Goal: Information Seeking & Learning: Learn about a topic

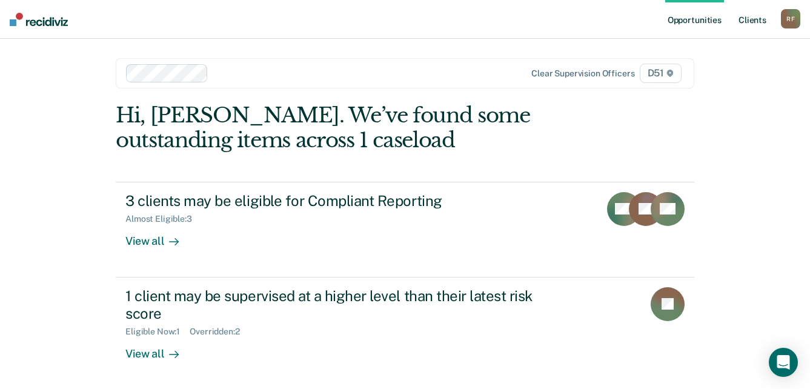
click at [759, 22] on link "Client s" at bounding box center [752, 19] width 33 height 39
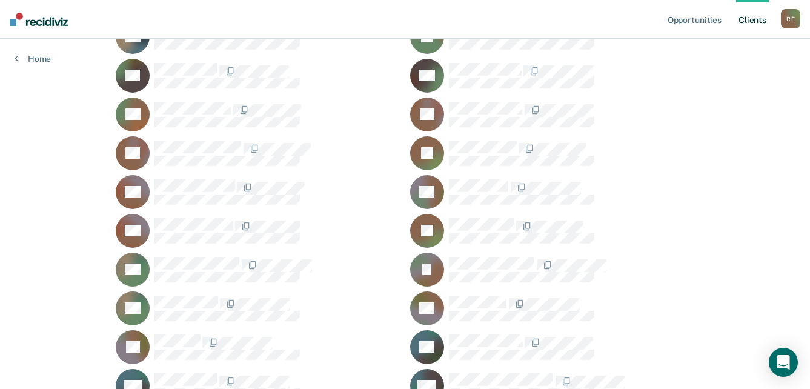
scroll to position [1273, 0]
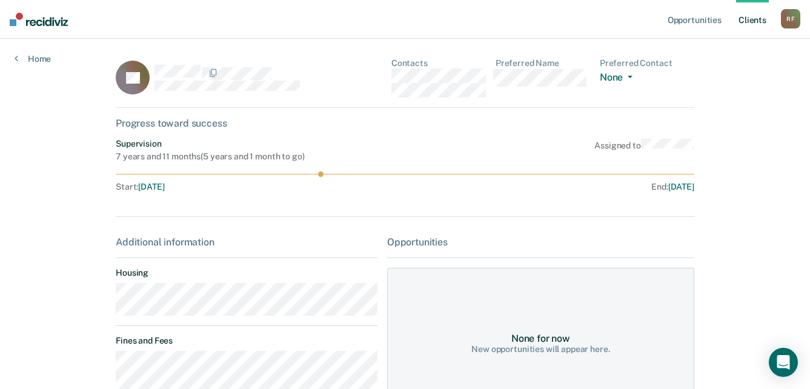
click at [107, 304] on main "TT Contacts Preferred Name Preferred Contact None Call Text Email None Progress…" at bounding box center [405, 325] width 608 height 573
click at [393, 78] on div "TT Contacts Preferred Name Preferred Contact None Call Text Email None" at bounding box center [405, 83] width 579 height 50
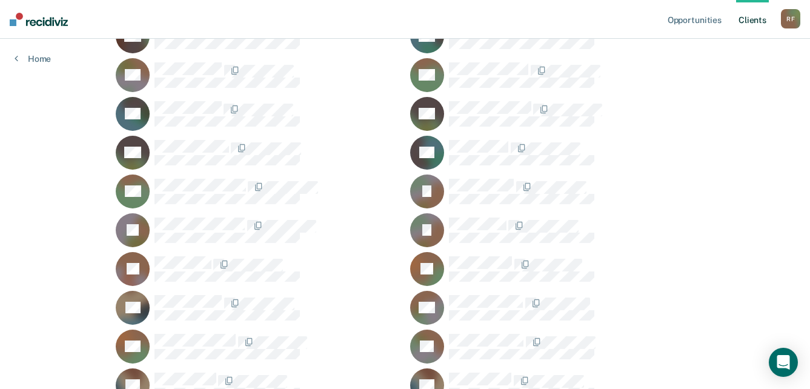
scroll to position [667, 0]
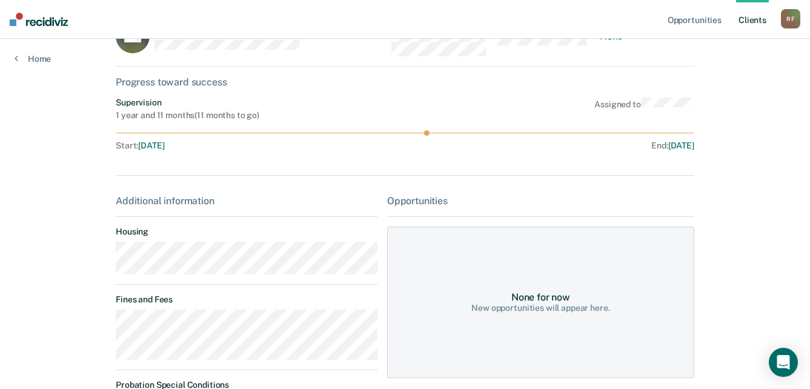
scroll to position [61, 0]
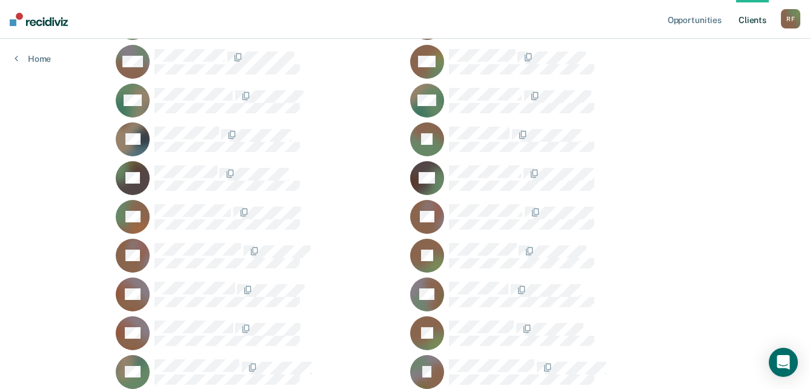
scroll to position [1212, 0]
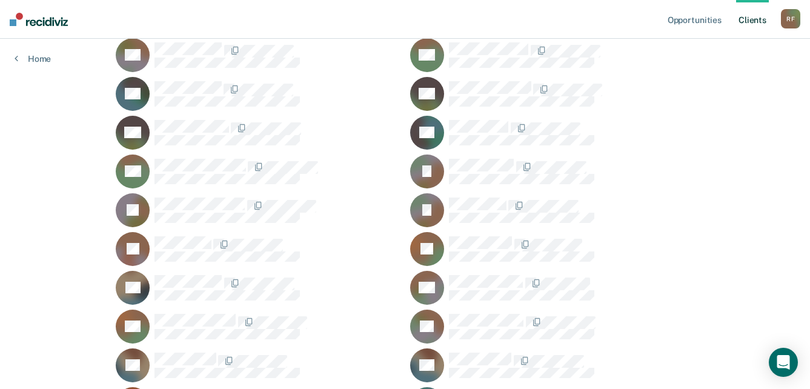
scroll to position [667, 0]
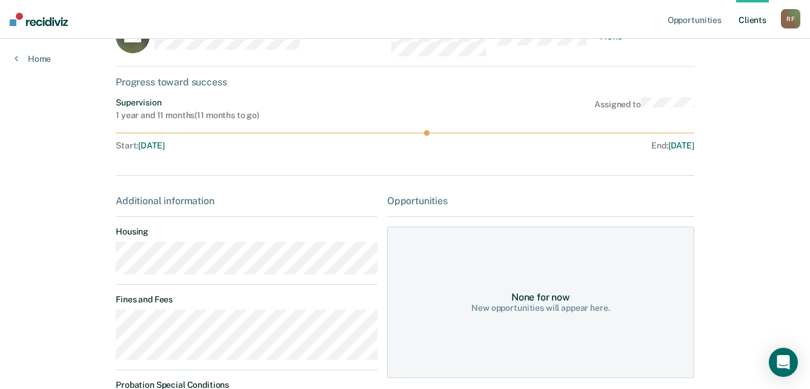
scroll to position [61, 0]
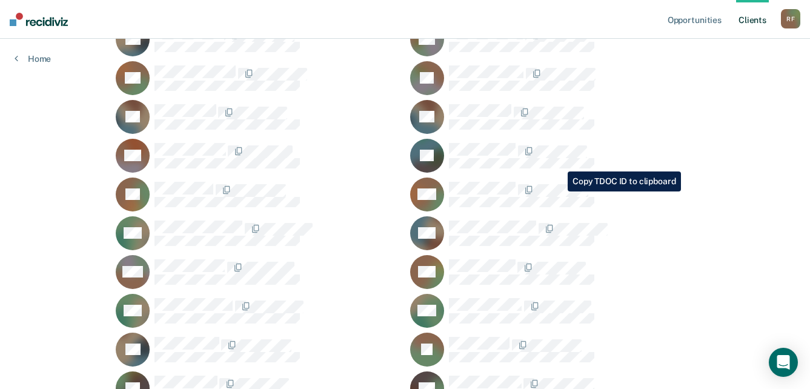
scroll to position [970, 0]
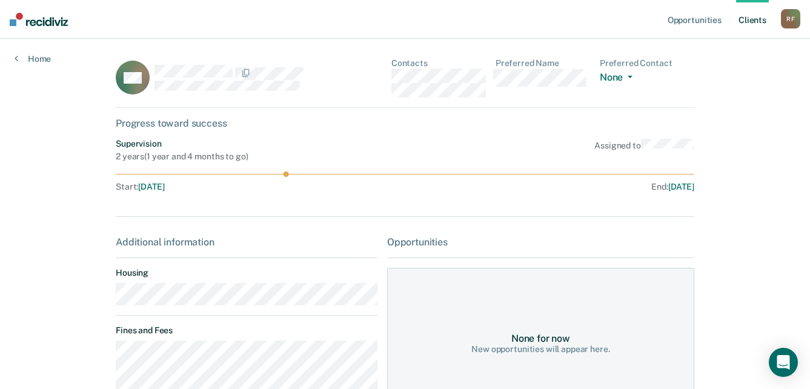
click at [392, 76] on div "CM Contacts Preferred Name Preferred Contact None Call Text Email None" at bounding box center [405, 83] width 579 height 50
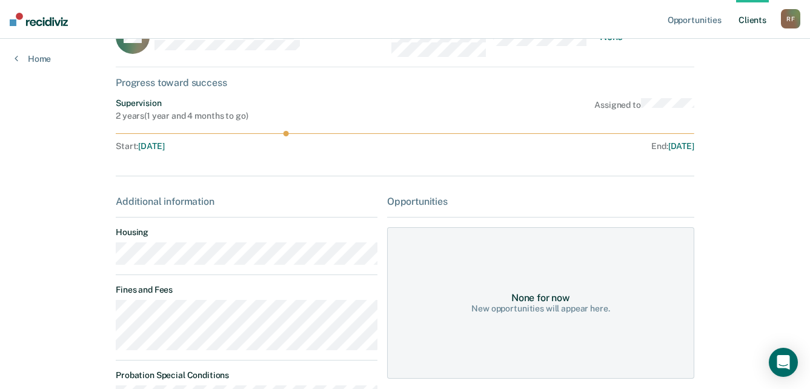
scroll to position [61, 0]
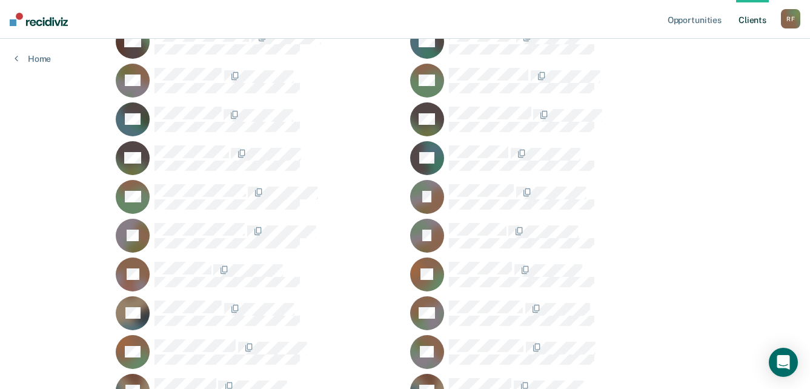
scroll to position [667, 0]
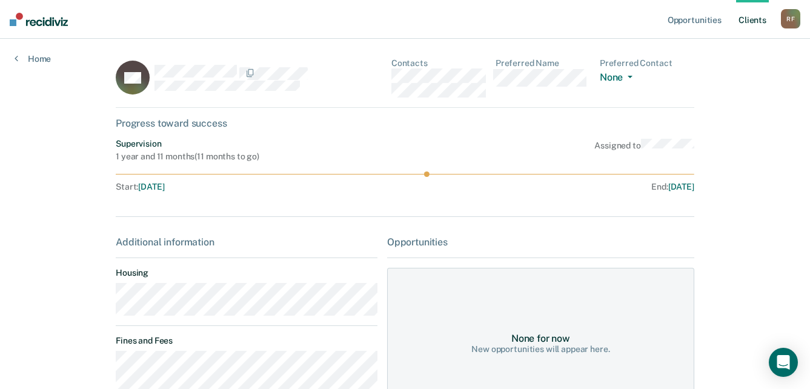
click at [102, 302] on main "KH Contacts Preferred Name Preferred Contact None Call Text Email None Progress…" at bounding box center [405, 287] width 608 height 496
click at [390, 81] on div "KH Contacts Preferred Name Preferred Contact None Call Text Email None" at bounding box center [405, 83] width 579 height 50
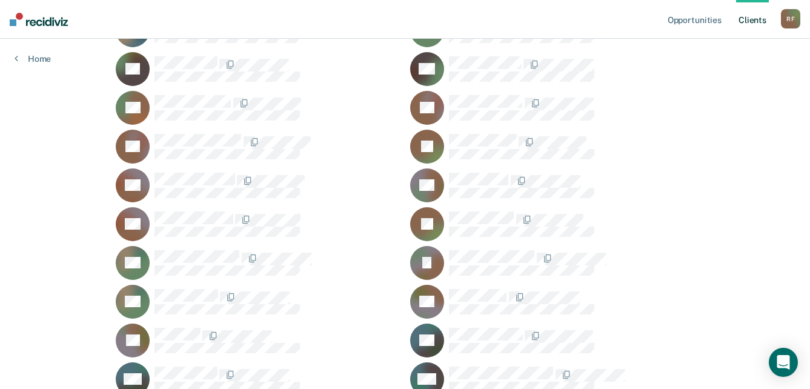
scroll to position [1273, 0]
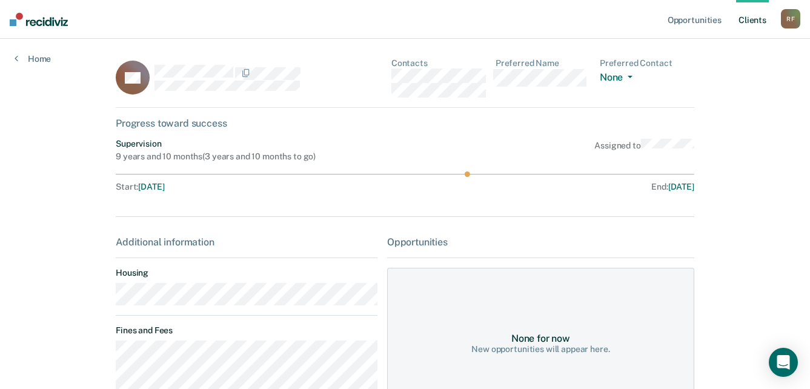
scroll to position [1273, 0]
click at [390, 80] on div "JJ Contacts Preferred Name Preferred Contact None Call Text Email None" at bounding box center [405, 83] width 579 height 50
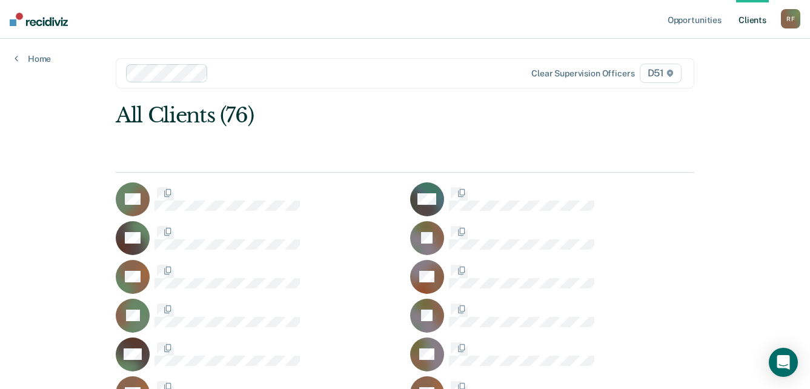
scroll to position [1273, 0]
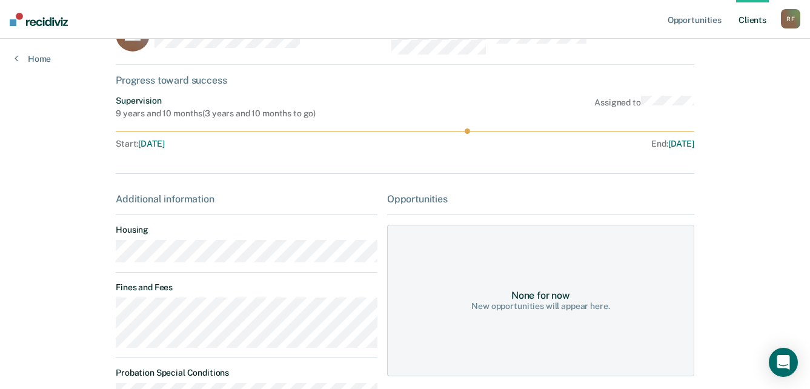
scroll to position [61, 0]
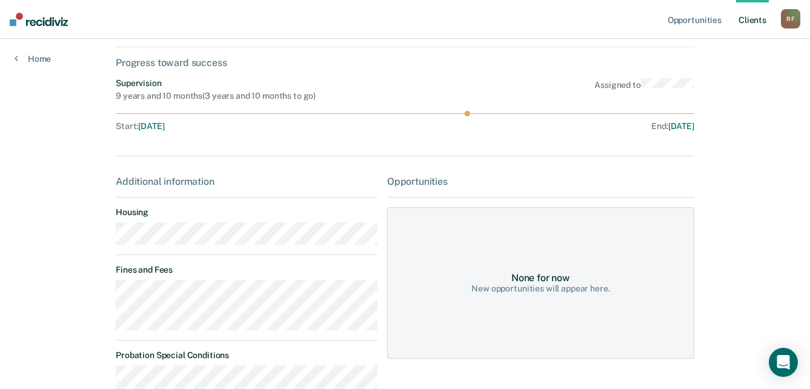
click at [105, 242] on main "DS Contacts Preferred Name Preferred Contact None Call Text Email None Progress…" at bounding box center [405, 382] width 608 height 809
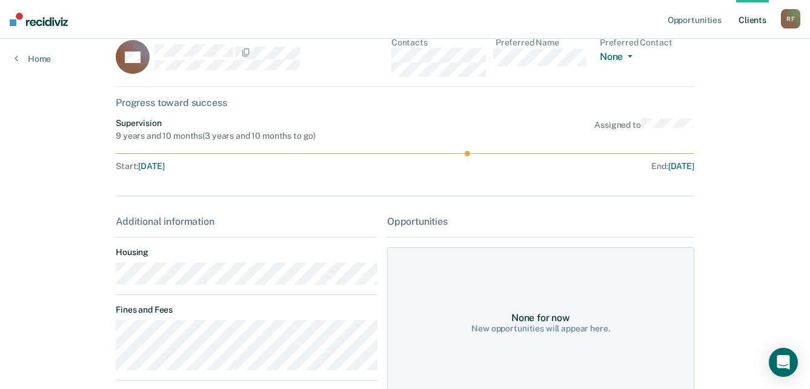
scroll to position [0, 0]
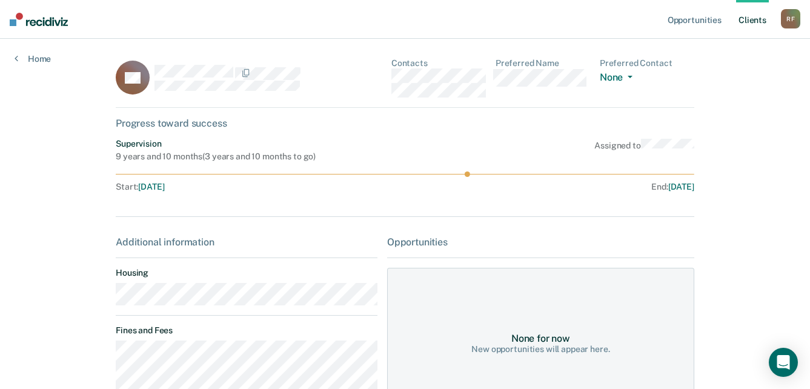
click at [390, 77] on div "DS Contacts Preferred Name Preferred Contact None Call Text Email None" at bounding box center [405, 83] width 579 height 50
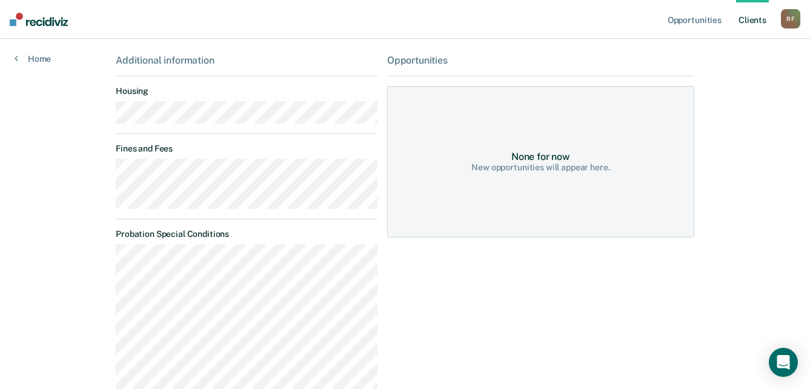
scroll to position [121, 0]
